Goal: Register for event/course

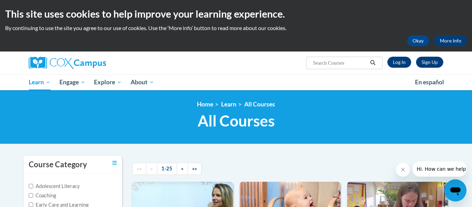
click at [339, 64] on input "Search..." at bounding box center [339, 63] width 55 height 8
click at [396, 61] on link "Log In" at bounding box center [399, 62] width 24 height 11
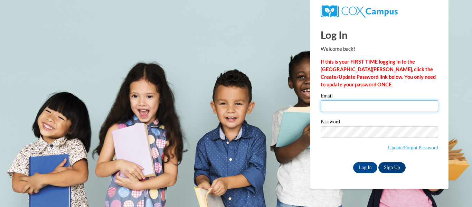
click at [339, 105] on input "Email" at bounding box center [378, 106] width 117 height 12
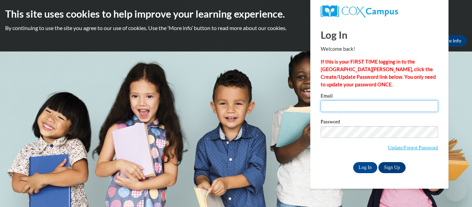
type input "melissa.esham@gatewaycaa.org"
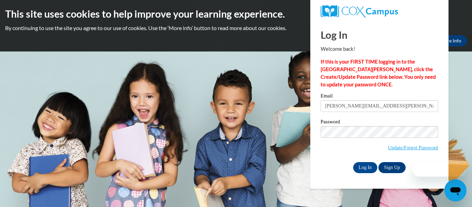
click at [368, 123] on label "Password" at bounding box center [378, 122] width 117 height 7
click at [362, 164] on input "Log In" at bounding box center [365, 167] width 24 height 11
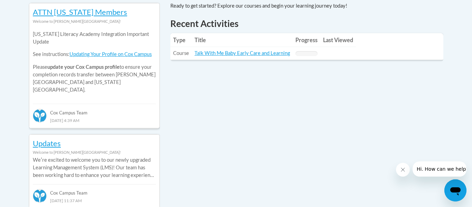
scroll to position [320, 0]
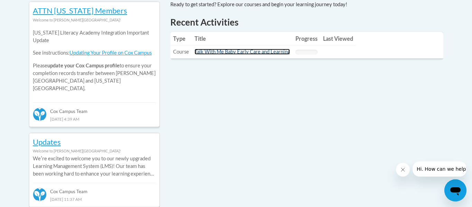
click at [260, 50] on link "Talk With Me Baby Early Care and Learning" at bounding box center [241, 52] width 95 height 6
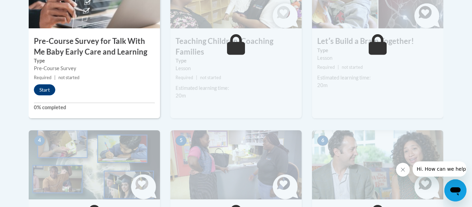
scroll to position [294, 0]
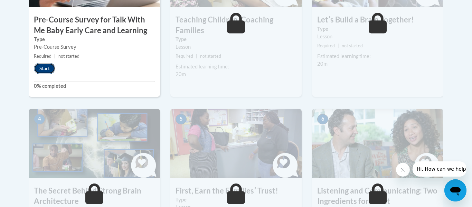
click at [41, 67] on button "Start" at bounding box center [44, 68] width 21 height 11
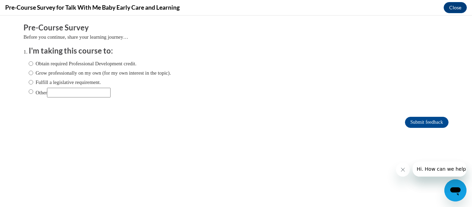
scroll to position [0, 0]
click at [31, 61] on input "Obtain required Professional Development credit." at bounding box center [31, 64] width 4 height 8
radio input "true"
click at [31, 90] on input "Other" at bounding box center [31, 92] width 4 height 8
radio input "true"
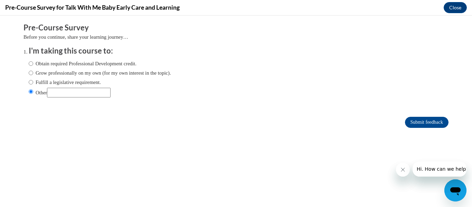
click at [73, 93] on input "Other" at bounding box center [79, 93] width 64 height 10
type input "college"
drag, startPoint x: 415, startPoint y: 120, endPoint x: 410, endPoint y: 124, distance: 5.7
click at [414, 120] on input "Submit feedback" at bounding box center [427, 122] width 44 height 11
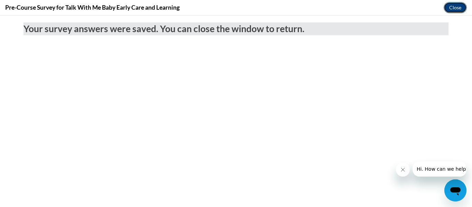
click at [463, 6] on button "Close" at bounding box center [454, 7] width 23 height 11
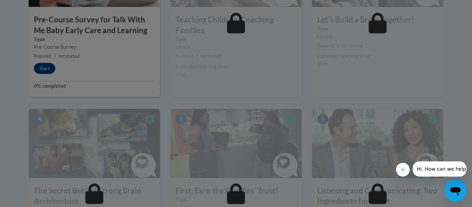
click at [263, 145] on div at bounding box center [236, 103] width 472 height 207
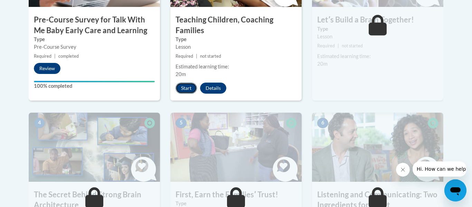
click at [185, 87] on button "Start" at bounding box center [185, 88] width 21 height 11
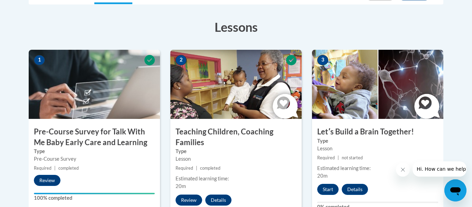
scroll to position [270, 0]
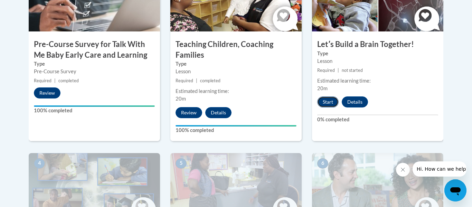
click at [332, 100] on button "Start" at bounding box center [327, 101] width 21 height 11
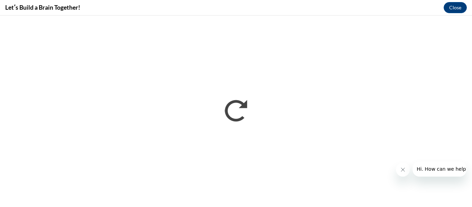
scroll to position [0, 0]
